Goal: Transaction & Acquisition: Book appointment/travel/reservation

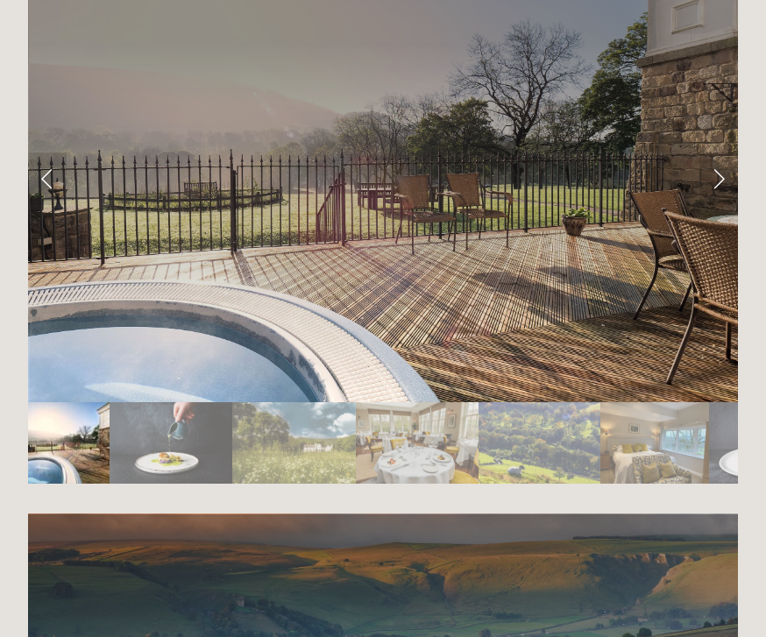
scroll to position [2897, 0]
click at [728, 205] on link "Next Slide" at bounding box center [718, 178] width 39 height 53
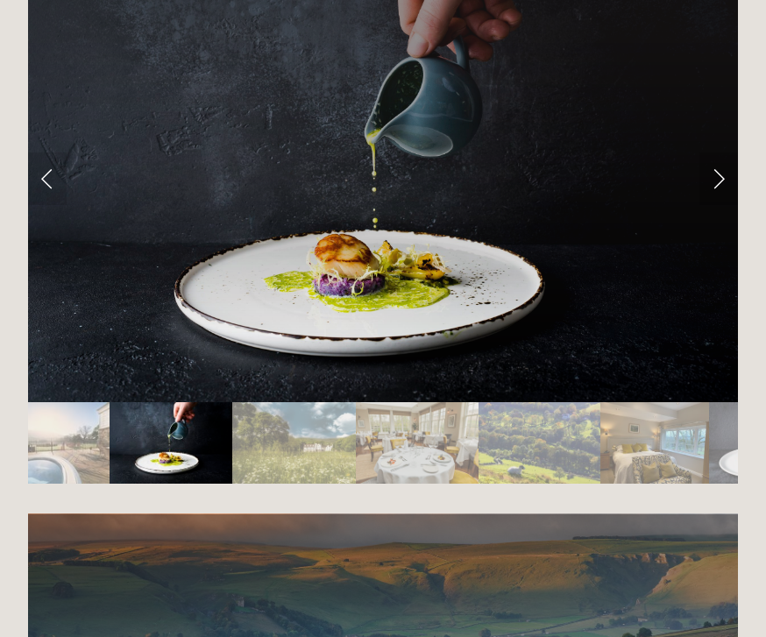
click at [724, 205] on link "Next Slide" at bounding box center [718, 178] width 39 height 53
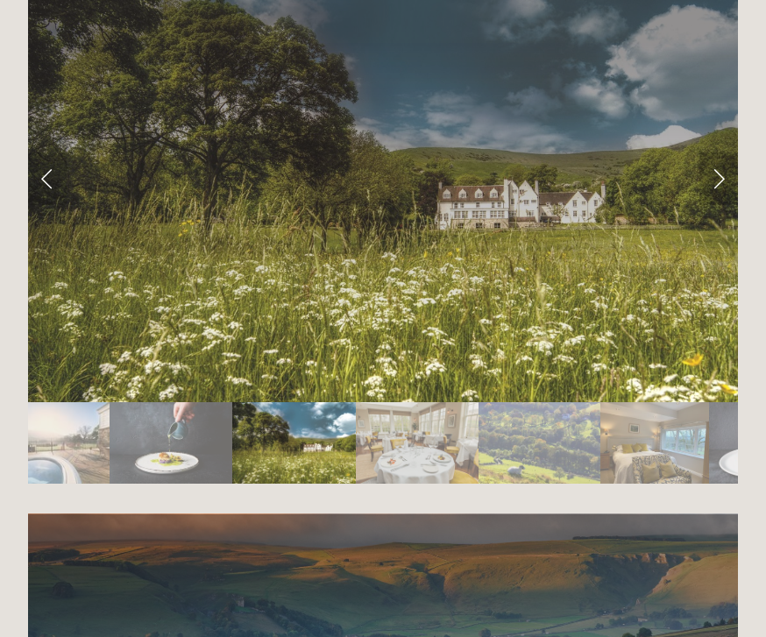
click at [726, 205] on link "Next Slide" at bounding box center [718, 178] width 39 height 53
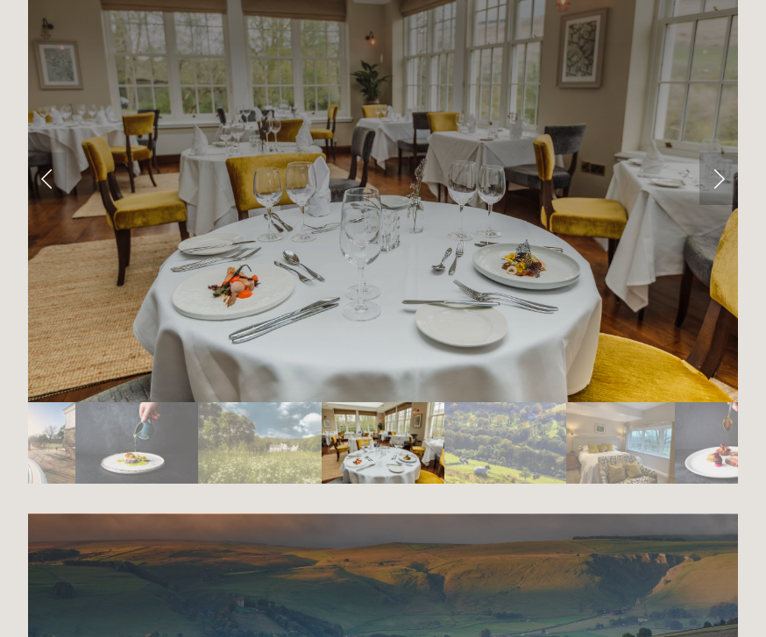
click at [729, 205] on link "Next Slide" at bounding box center [718, 178] width 39 height 53
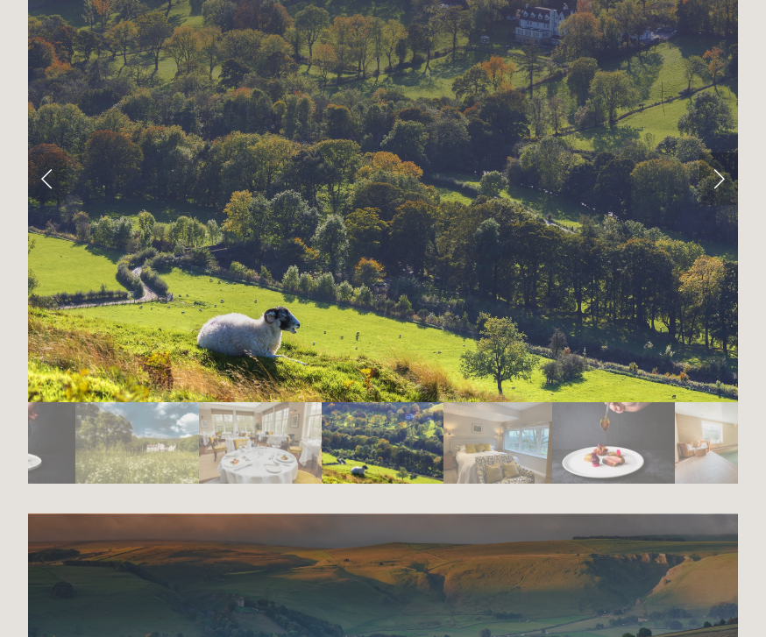
click at [725, 205] on link "Next Slide" at bounding box center [718, 178] width 39 height 53
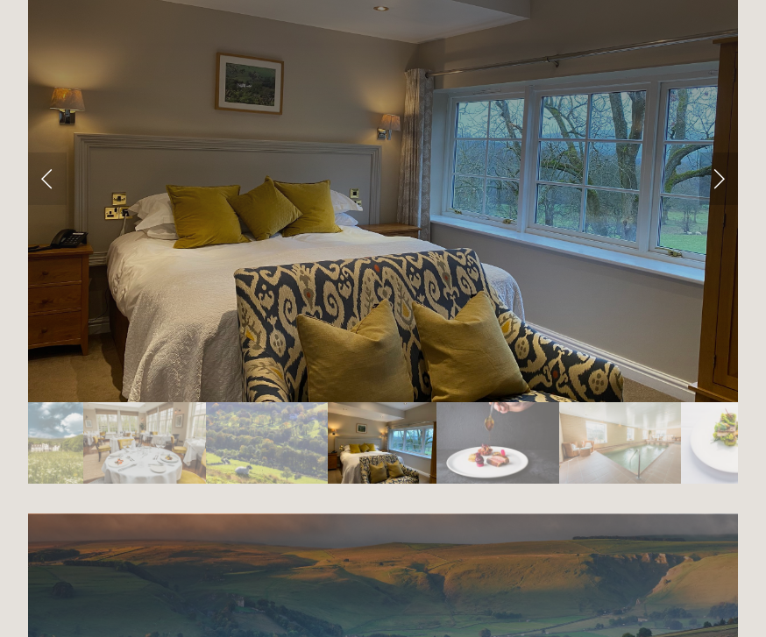
click at [722, 205] on link "Next Slide" at bounding box center [718, 178] width 39 height 53
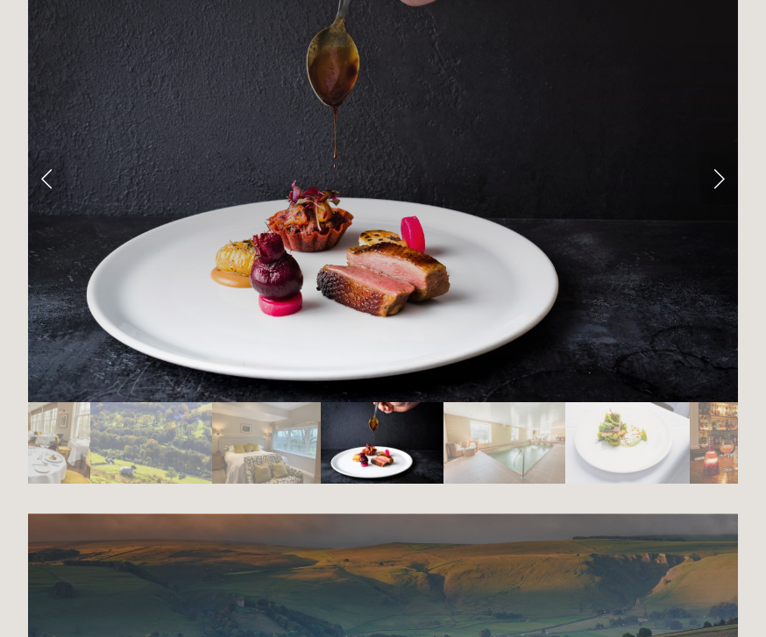
click at [725, 205] on link "Next Slide" at bounding box center [718, 178] width 39 height 53
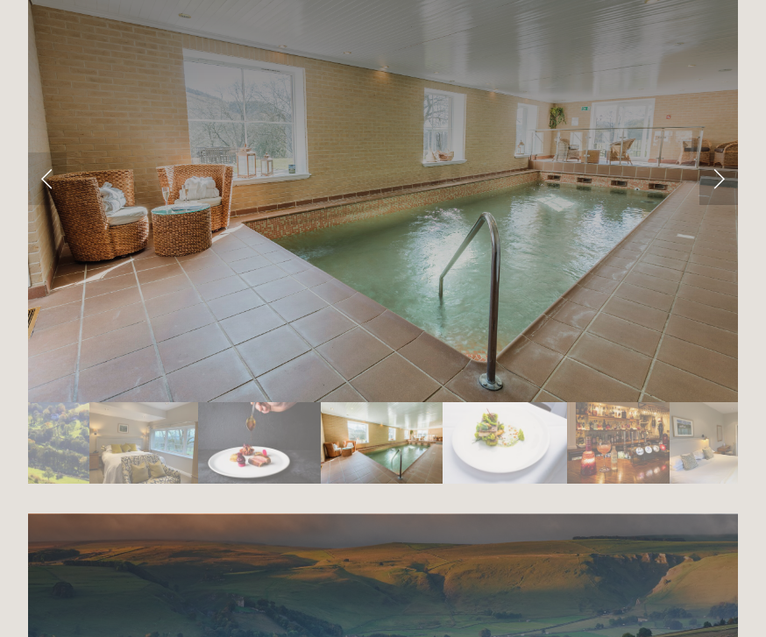
click at [725, 205] on link "Next Slide" at bounding box center [718, 178] width 39 height 53
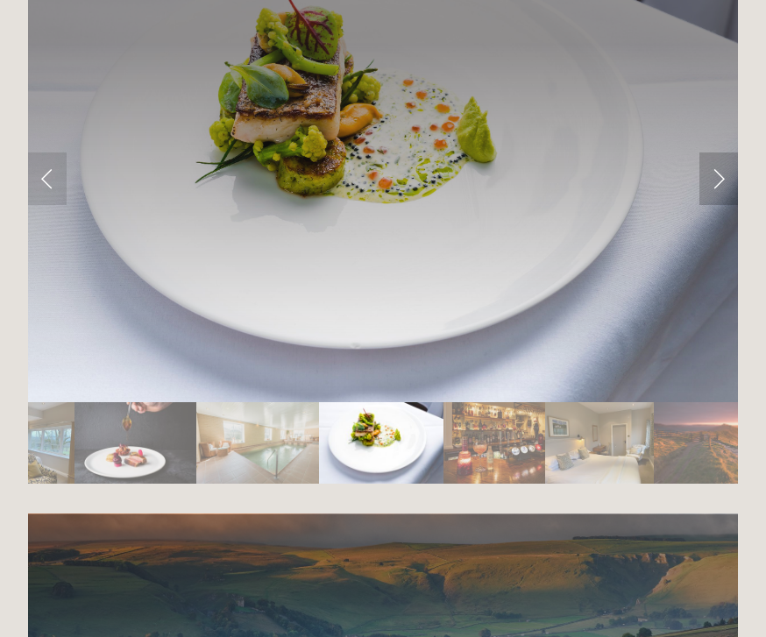
click at [728, 205] on link "Next Slide" at bounding box center [718, 178] width 39 height 53
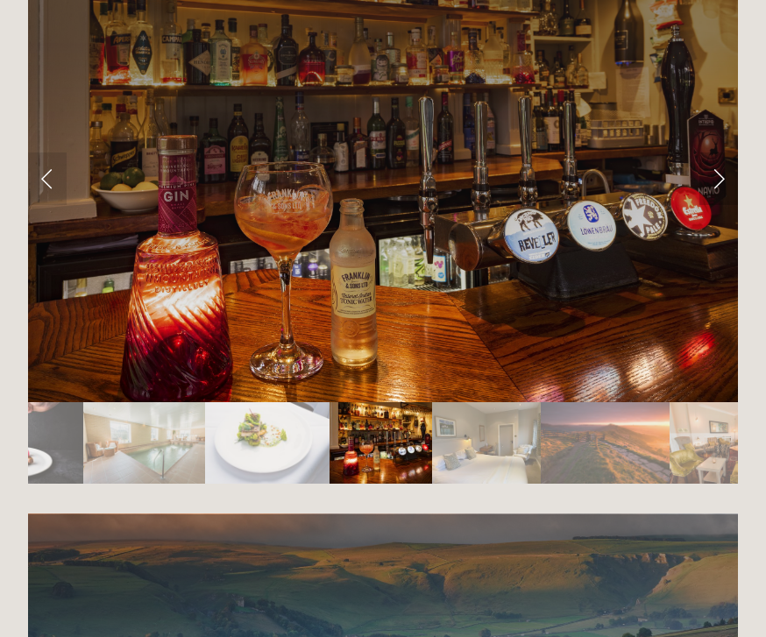
click at [727, 205] on link "Next Slide" at bounding box center [718, 178] width 39 height 53
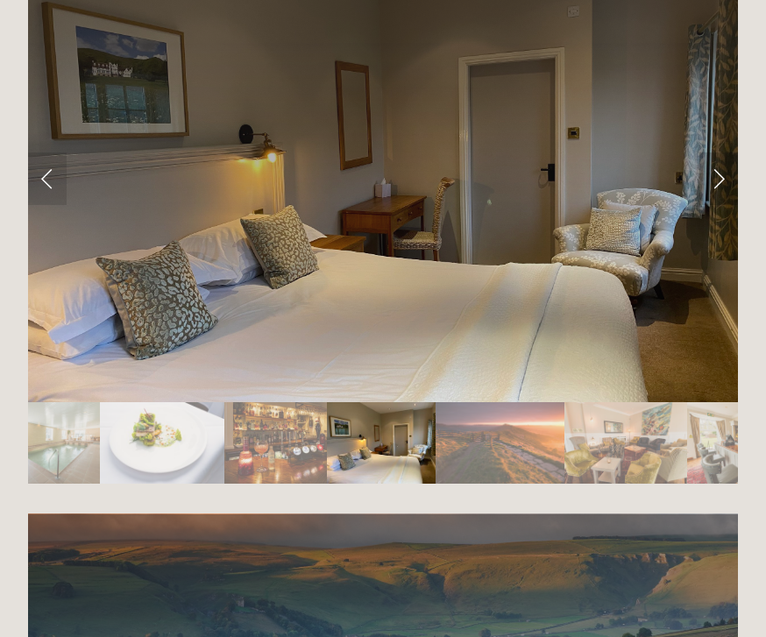
click at [725, 205] on link "Next Slide" at bounding box center [718, 178] width 39 height 53
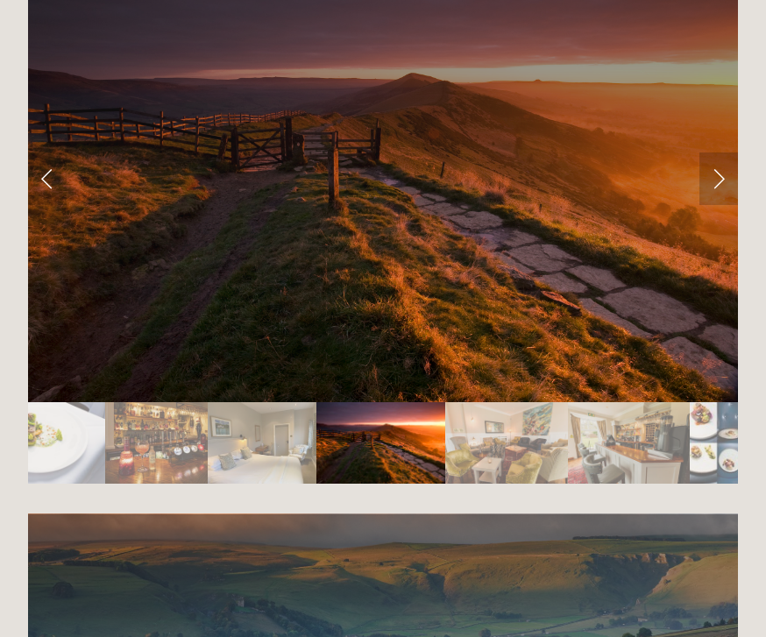
click at [719, 205] on link "Next Slide" at bounding box center [718, 178] width 39 height 53
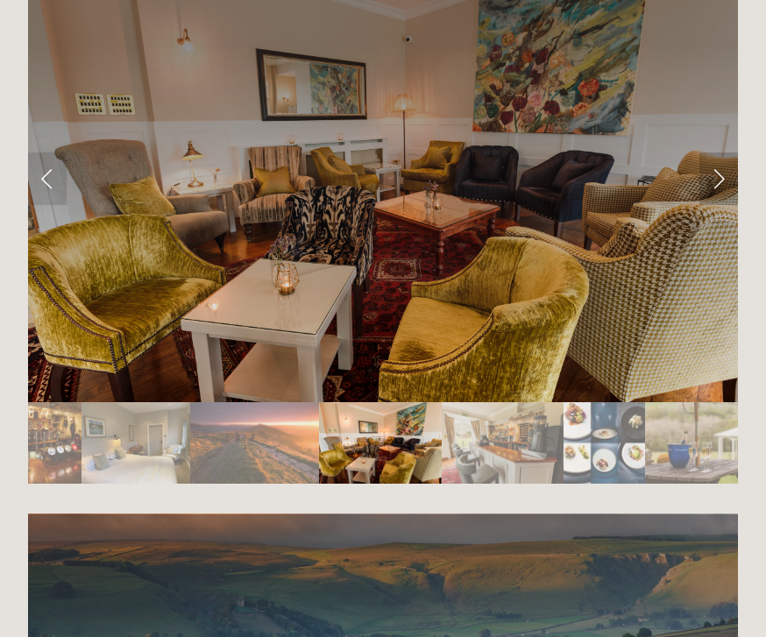
click at [726, 205] on link "Next Slide" at bounding box center [718, 178] width 39 height 53
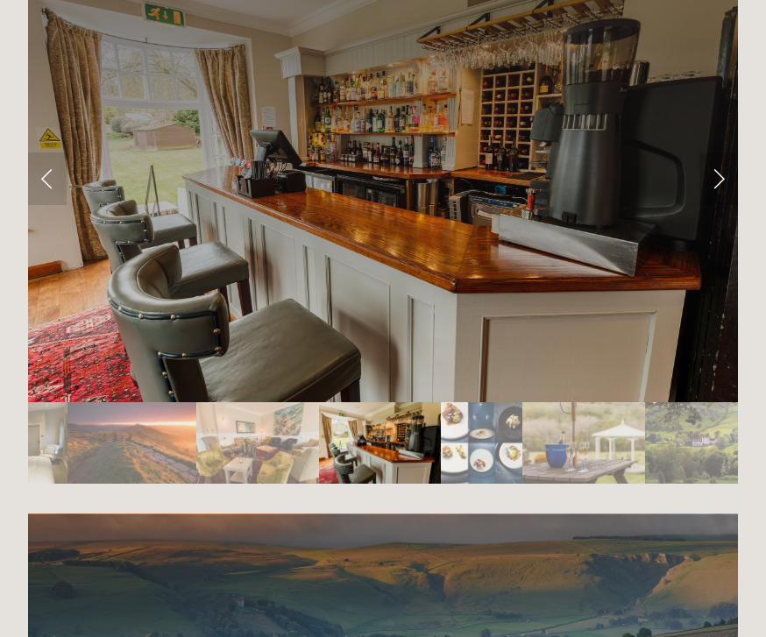
click at [727, 205] on link "Next Slide" at bounding box center [718, 178] width 39 height 53
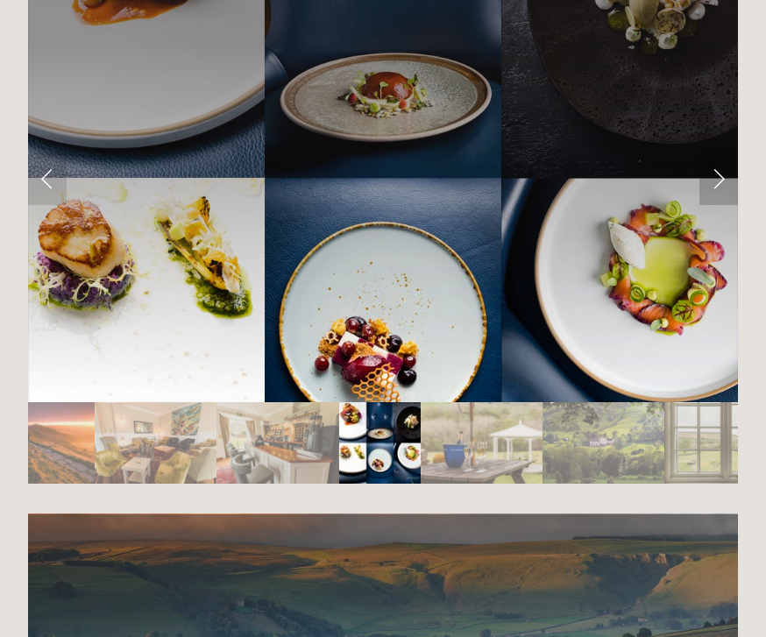
click at [725, 205] on link "Next Slide" at bounding box center [718, 178] width 39 height 53
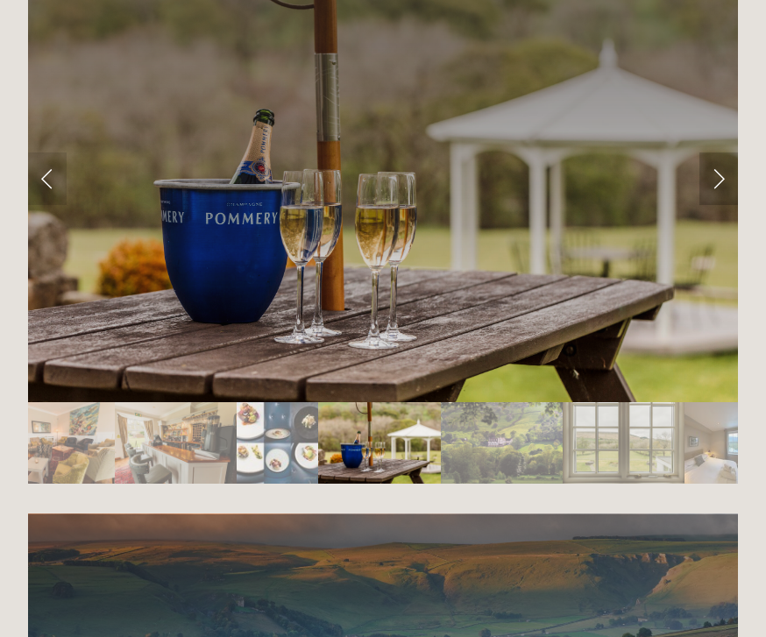
click at [720, 205] on link "Next Slide" at bounding box center [718, 178] width 39 height 53
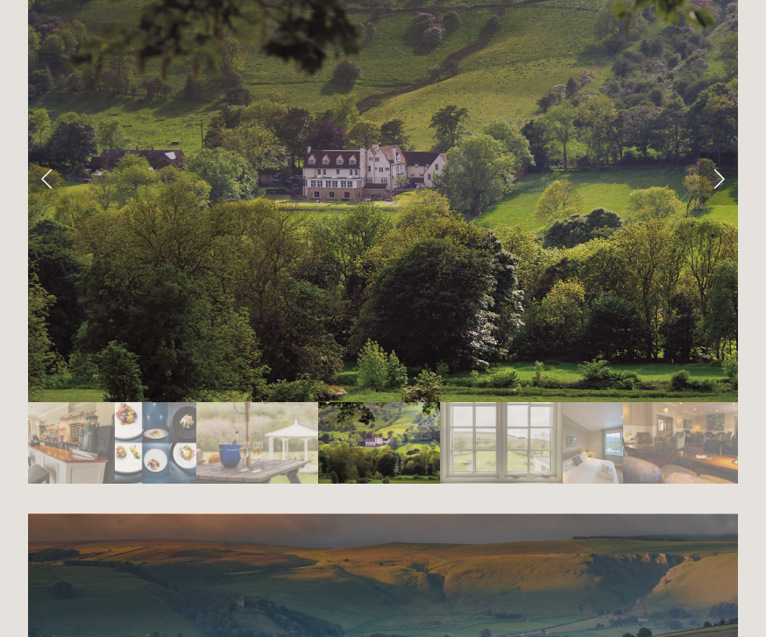
click at [720, 205] on link "Next Slide" at bounding box center [718, 178] width 39 height 53
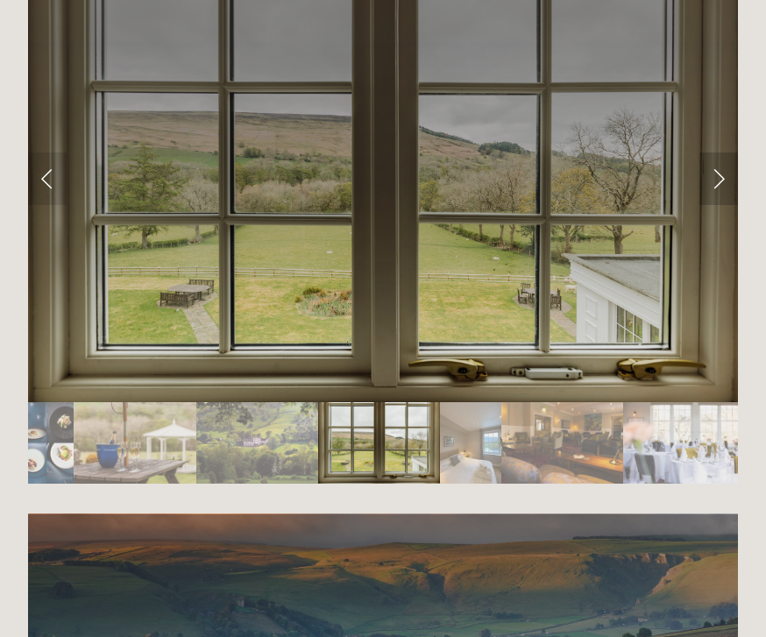
click at [727, 205] on link "Next Slide" at bounding box center [718, 178] width 39 height 53
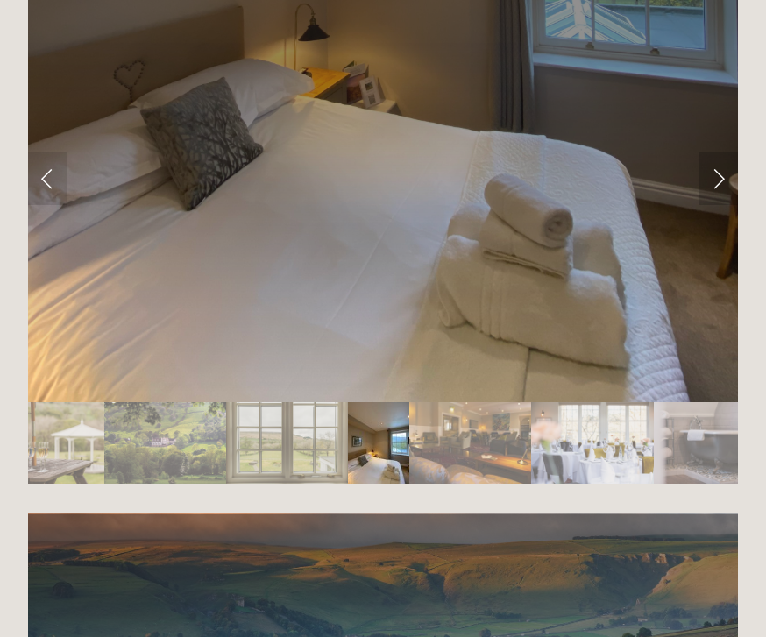
click at [734, 205] on link "Next Slide" at bounding box center [718, 178] width 39 height 53
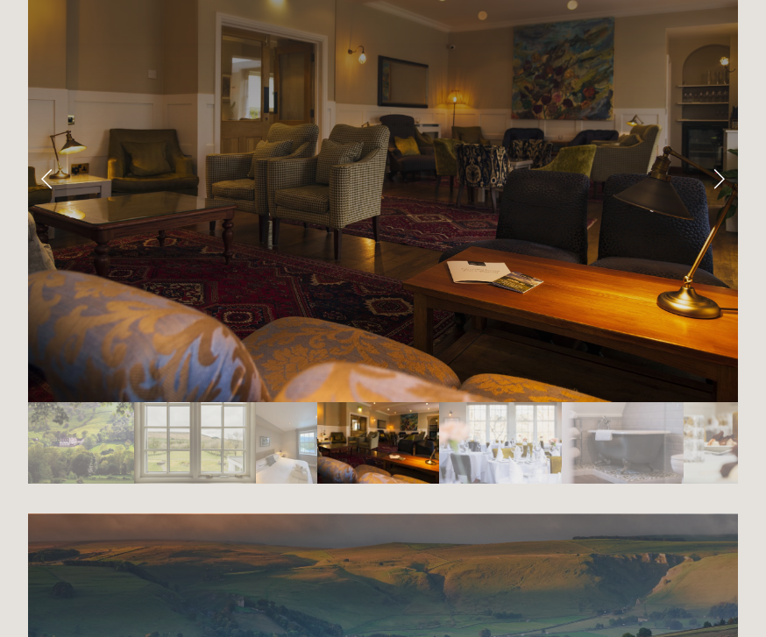
click at [732, 205] on link "Next Slide" at bounding box center [718, 178] width 39 height 53
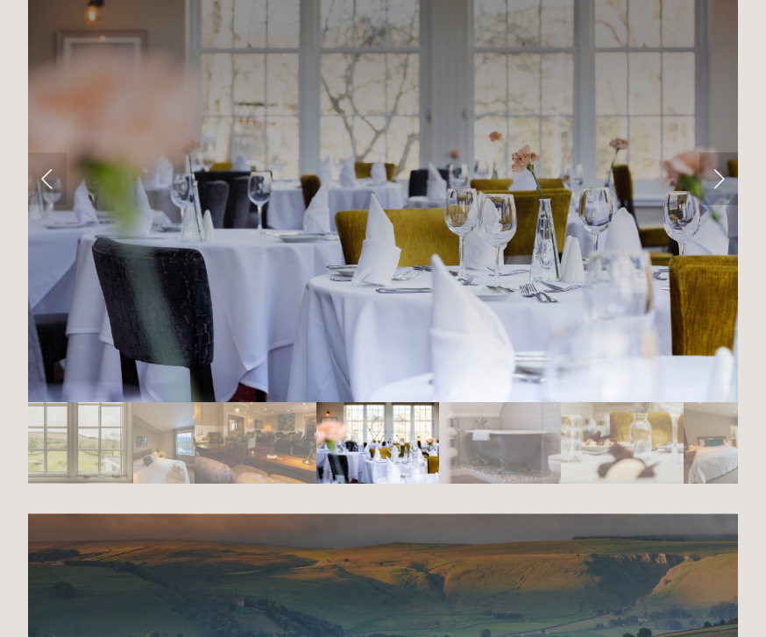
click at [718, 205] on link "Next Slide" at bounding box center [718, 178] width 39 height 53
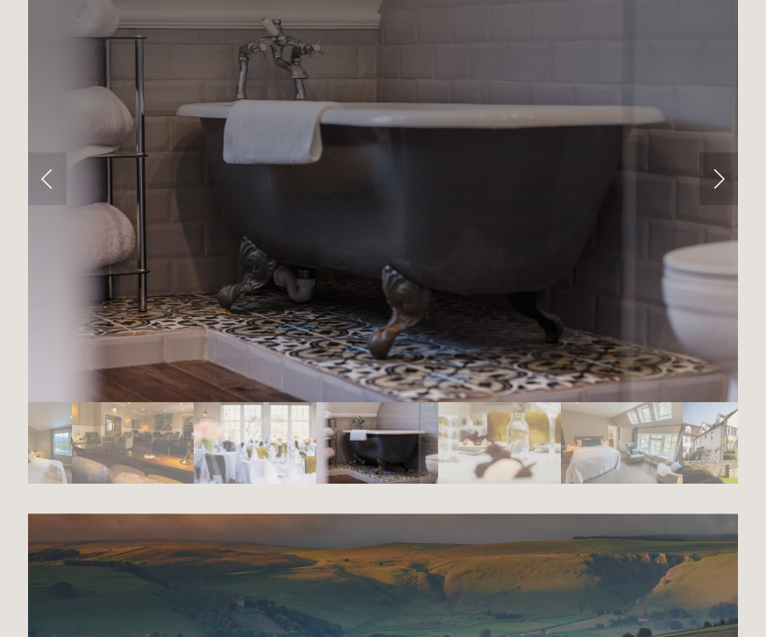
click at [725, 205] on link "Next Slide" at bounding box center [718, 178] width 39 height 53
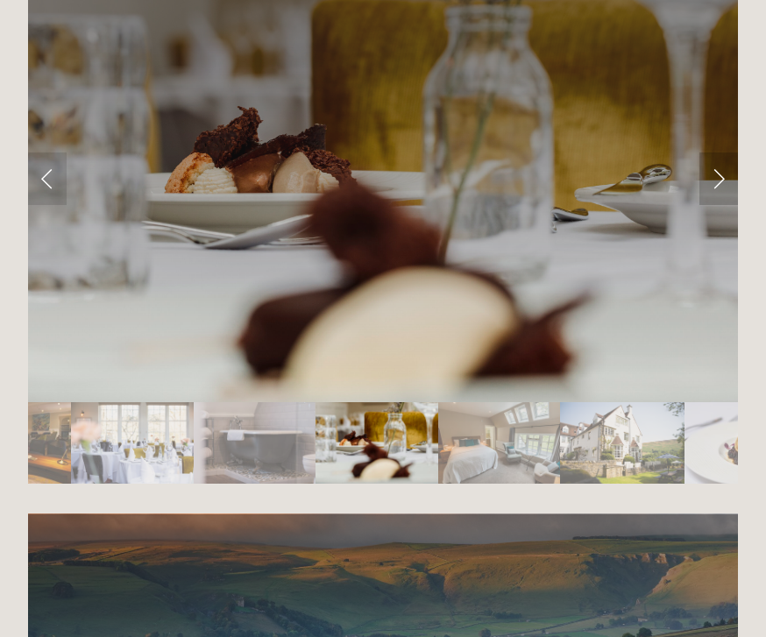
click at [722, 205] on link "Next Slide" at bounding box center [718, 178] width 39 height 53
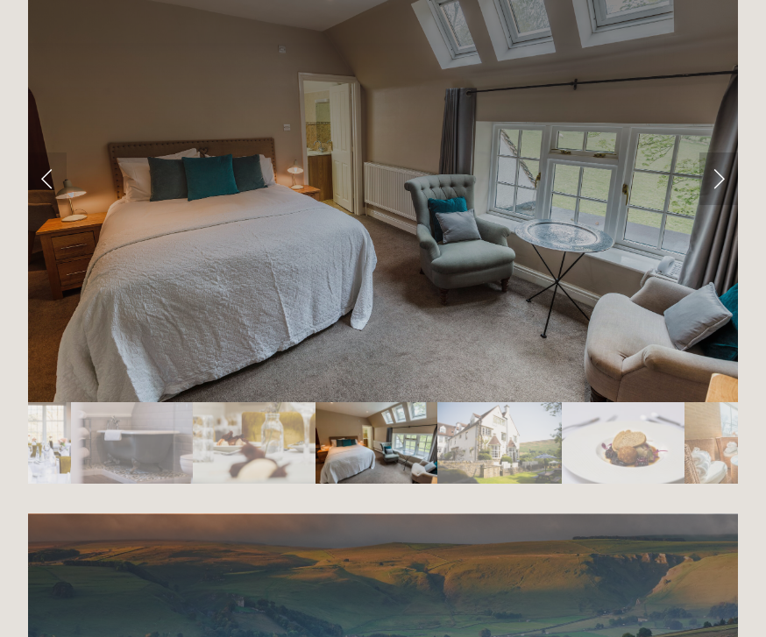
click at [725, 205] on link "Next Slide" at bounding box center [718, 178] width 39 height 53
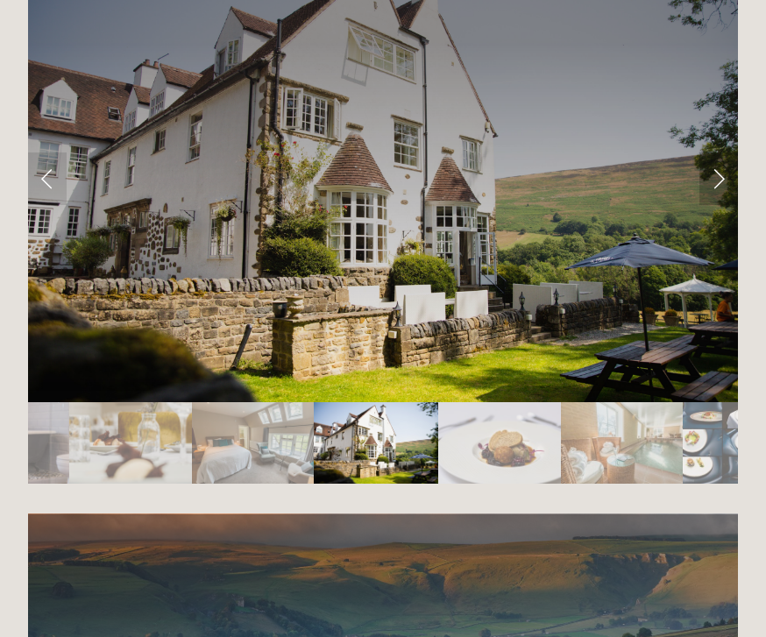
click at [722, 205] on link "Next Slide" at bounding box center [718, 178] width 39 height 53
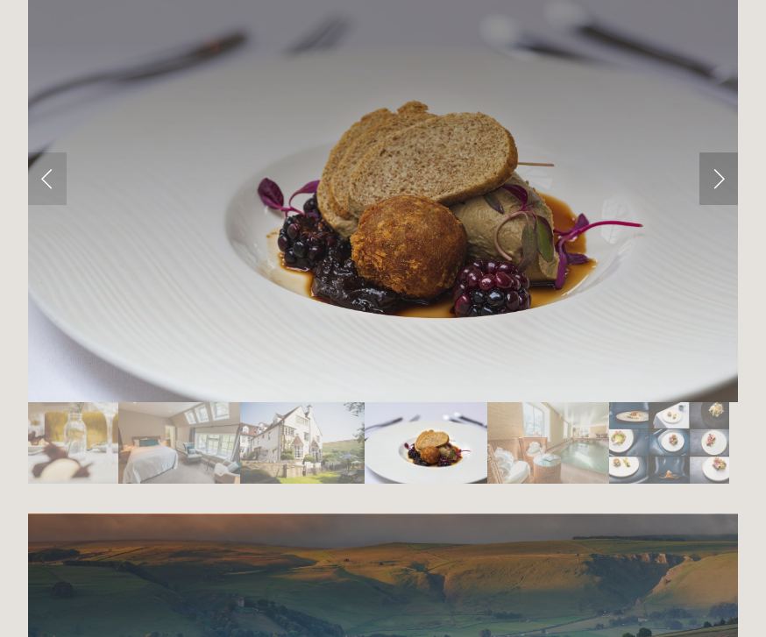
click at [727, 205] on link "Next Slide" at bounding box center [718, 178] width 39 height 53
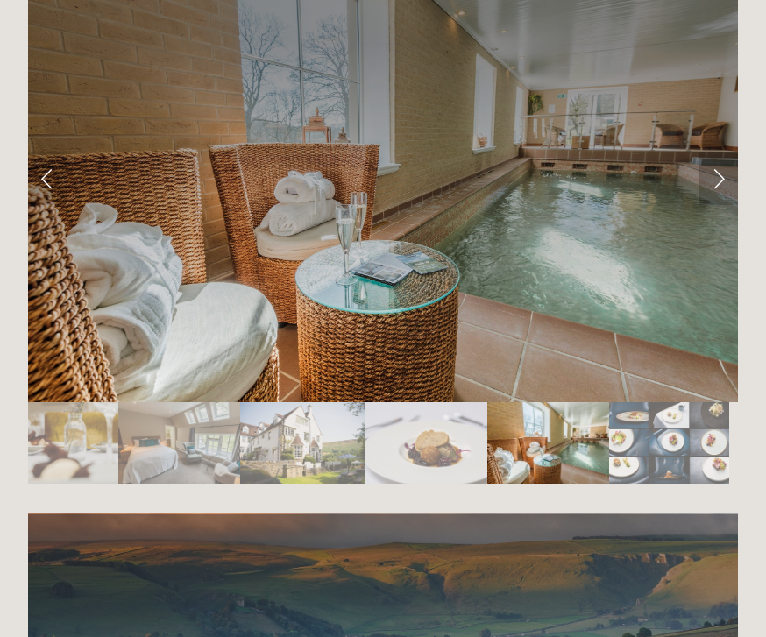
click at [720, 205] on link "Next Slide" at bounding box center [718, 178] width 39 height 53
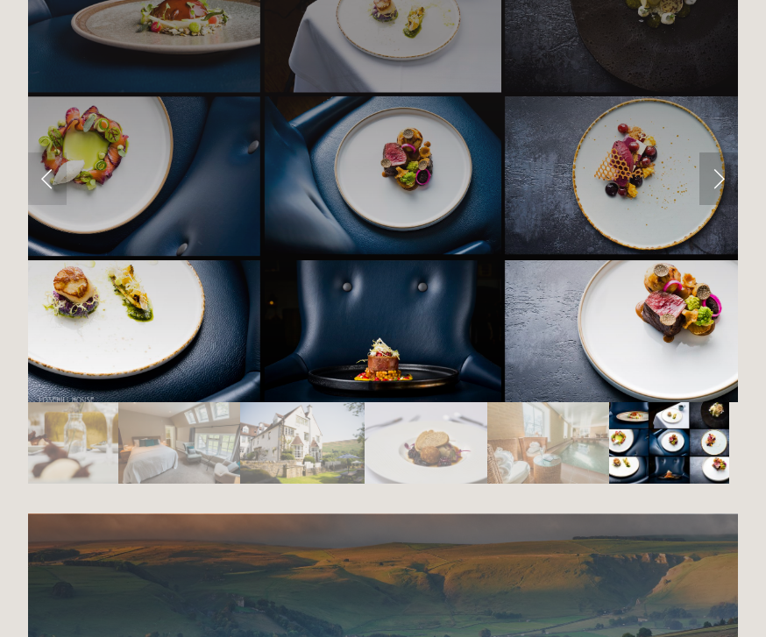
click at [725, 205] on link "Next Slide" at bounding box center [718, 178] width 39 height 53
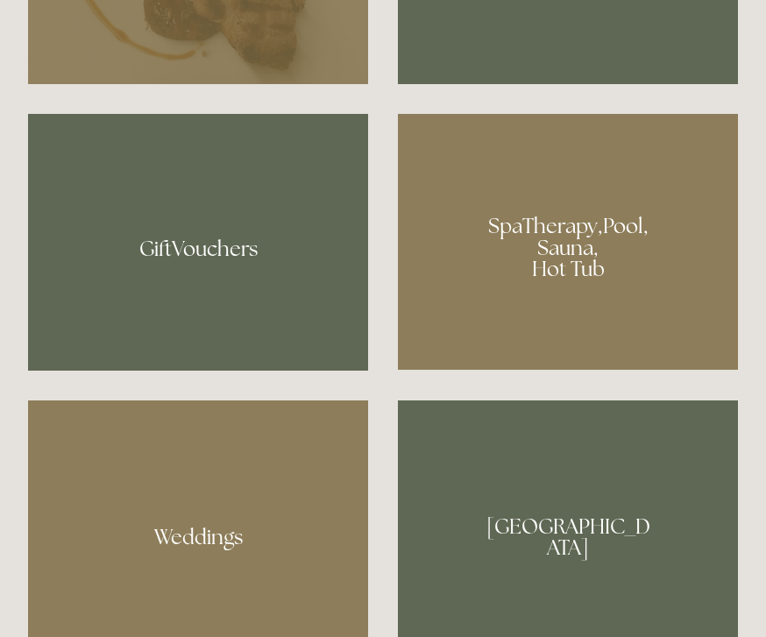
scroll to position [1255, 0]
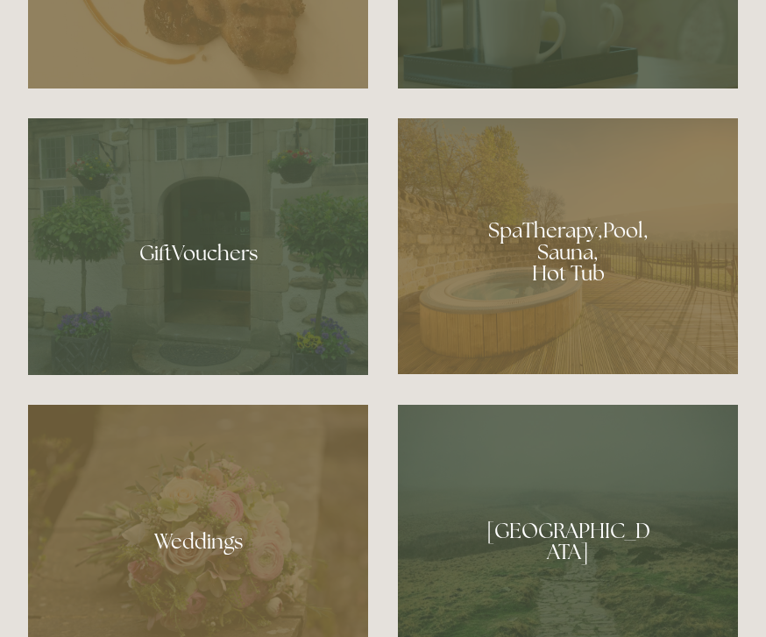
click at [580, 339] on div at bounding box center [568, 246] width 340 height 256
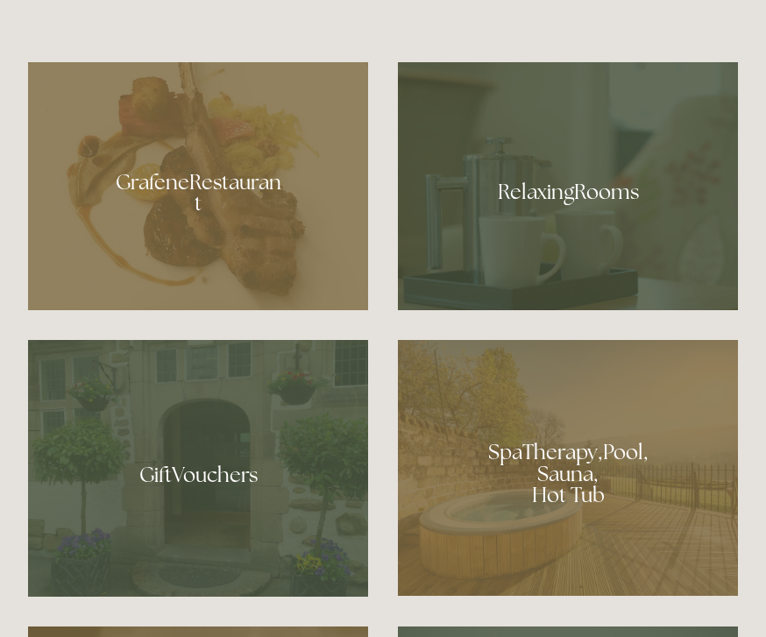
scroll to position [1032, 0]
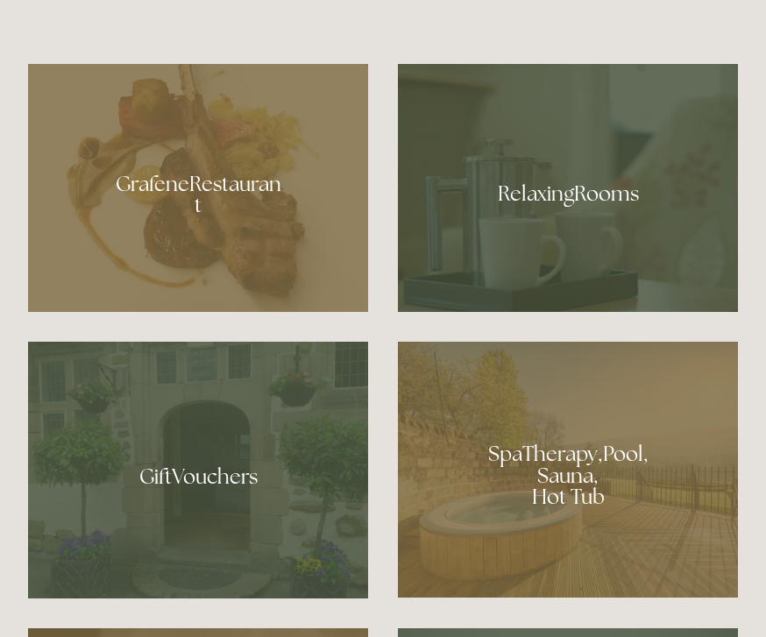
click at [558, 298] on div at bounding box center [568, 188] width 340 height 248
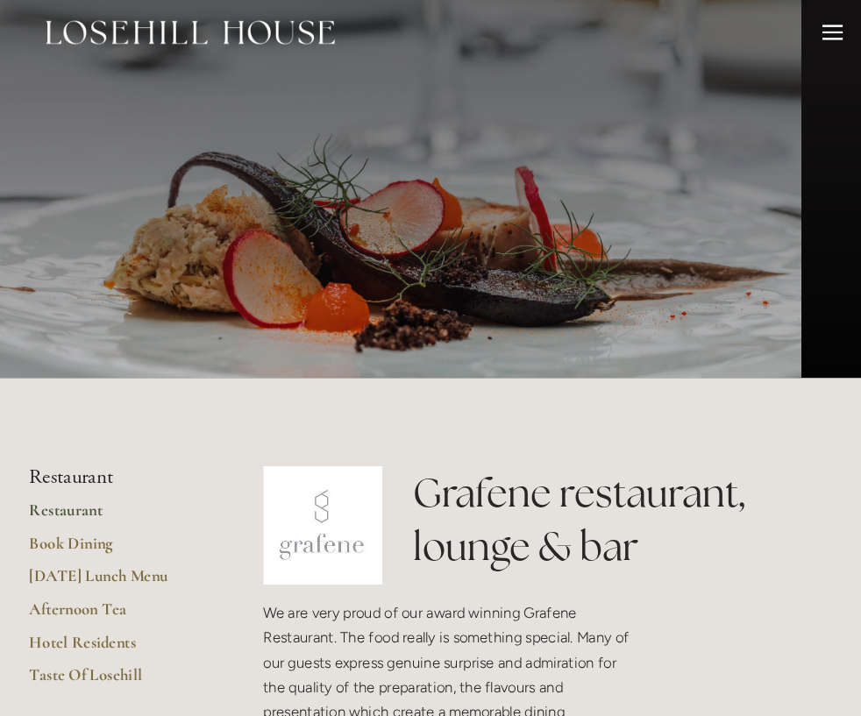
scroll to position [11, 0]
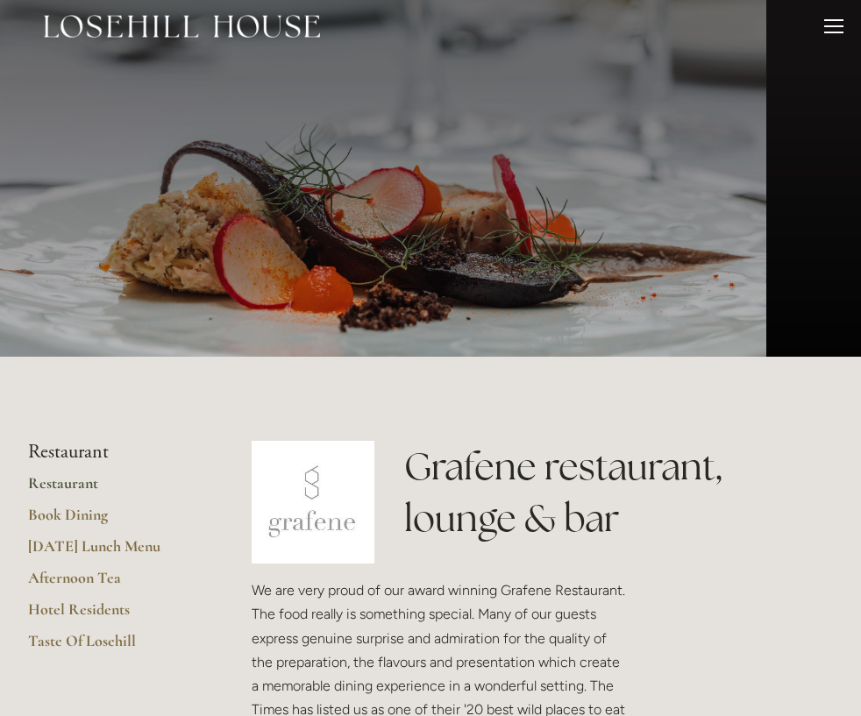
click at [771, 469] on h1 "Grafene restaurant, lounge & bar" at bounding box center [618, 492] width 429 height 103
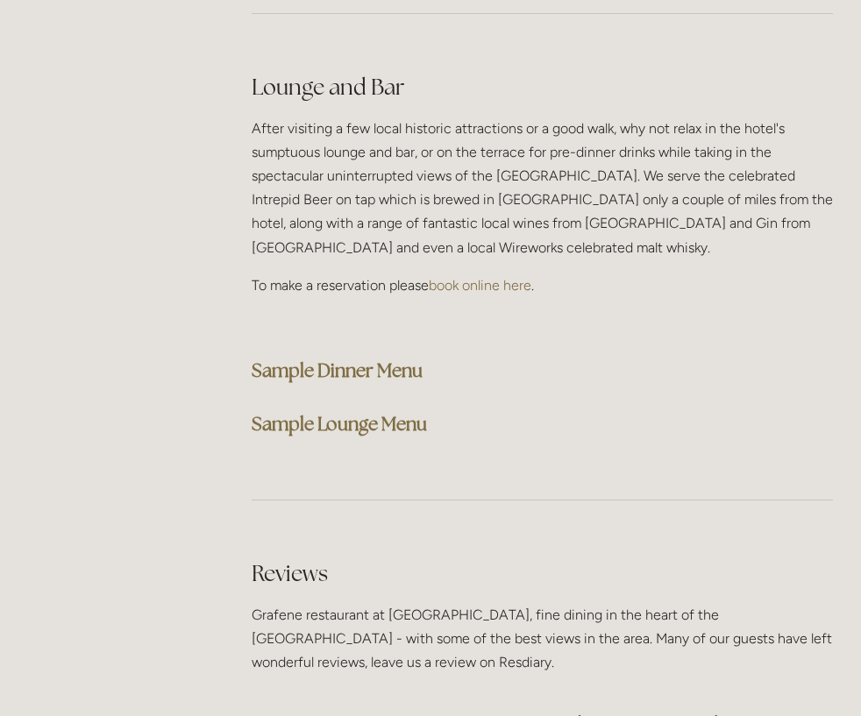
scroll to position [4378, 0]
click at [360, 373] on strong "Sample Dinner Menu" at bounding box center [337, 370] width 171 height 24
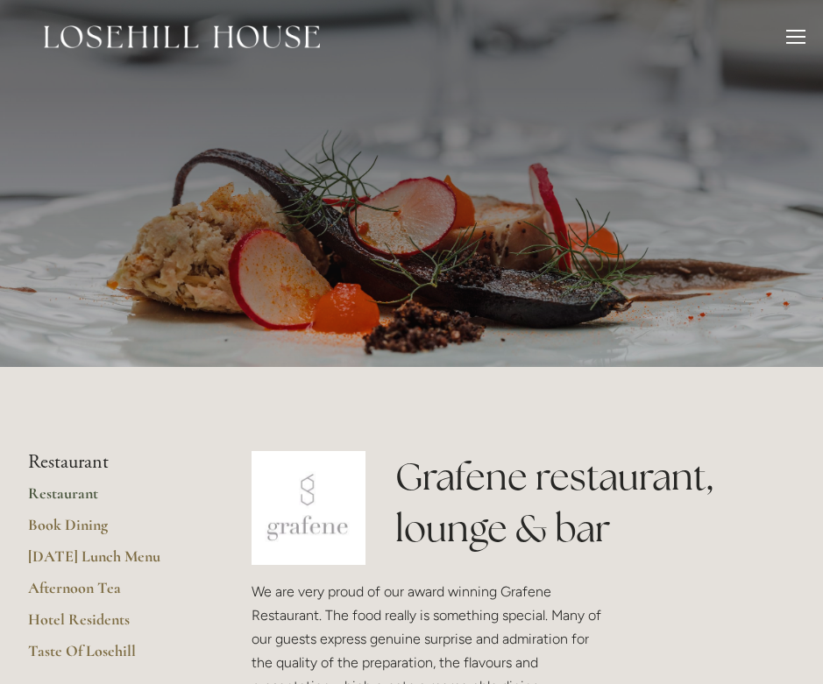
scroll to position [0, 0]
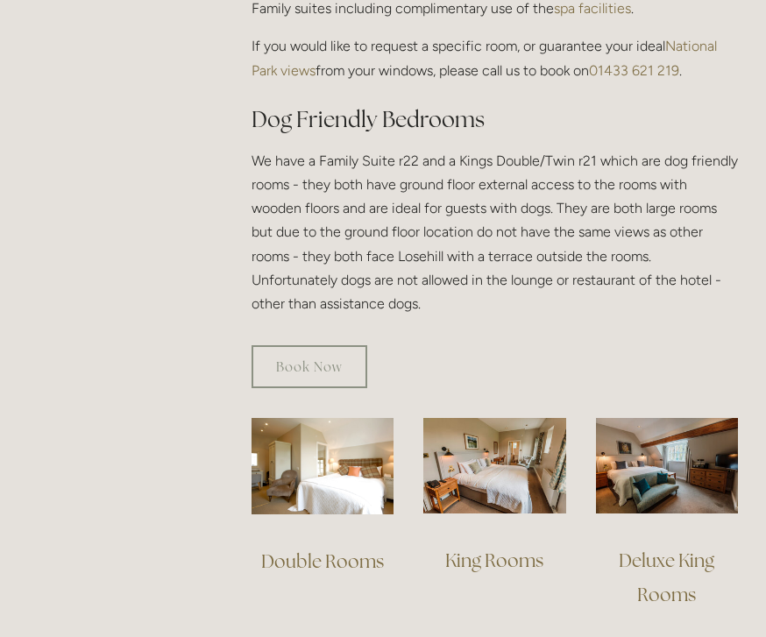
scroll to position [966, 0]
click at [323, 348] on link "Book Now" at bounding box center [310, 366] width 116 height 43
